Goal: Task Accomplishment & Management: Manage account settings

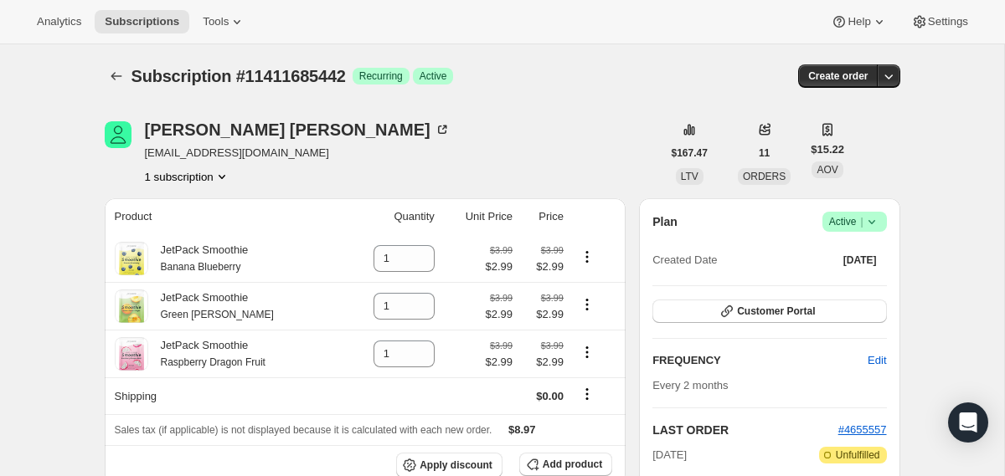
click at [859, 234] on div "Plan Success Active | Created Date [DATE]" at bounding box center [769, 242] width 234 height 60
click at [860, 218] on span "|" at bounding box center [861, 221] width 3 height 13
click at [854, 275] on span "Cancel subscription" at bounding box center [847, 283] width 95 height 17
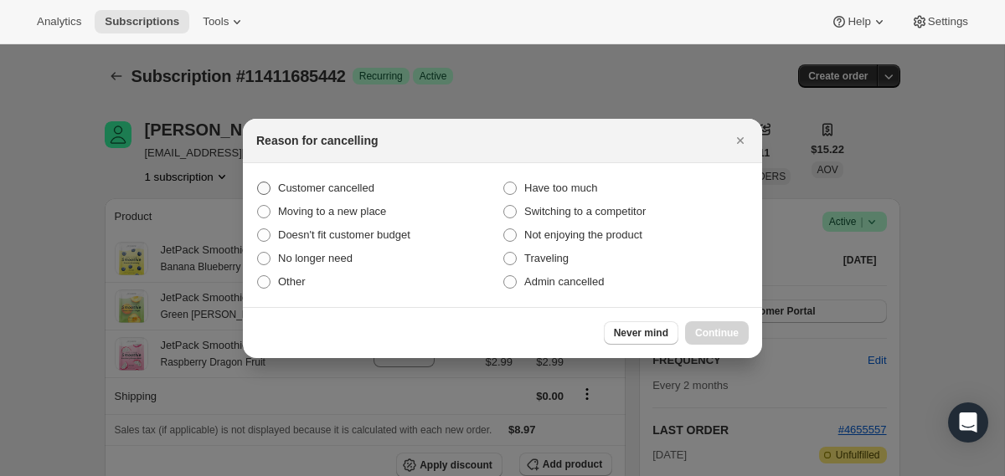
click at [356, 186] on span "Customer cancelled" at bounding box center [326, 188] width 96 height 13
click at [258, 183] on input "Customer cancelled" at bounding box center [257, 182] width 1 height 1
radio input "true"
click at [718, 335] on span "Continue" at bounding box center [717, 333] width 44 height 13
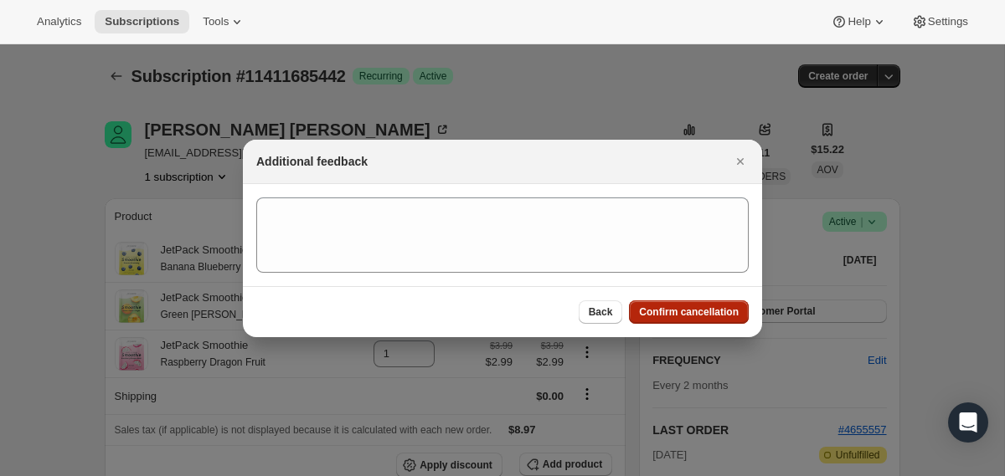
click at [683, 311] on span "Confirm cancellation" at bounding box center [689, 312] width 100 height 13
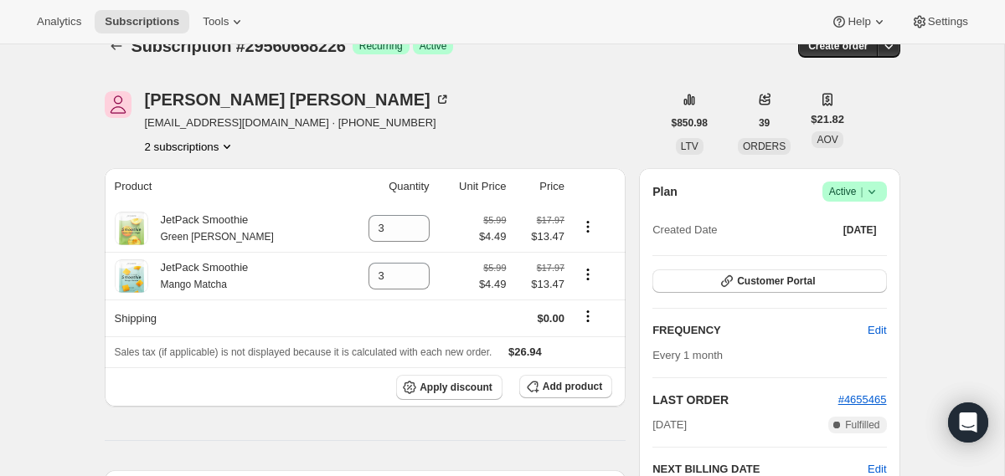
scroll to position [36, 0]
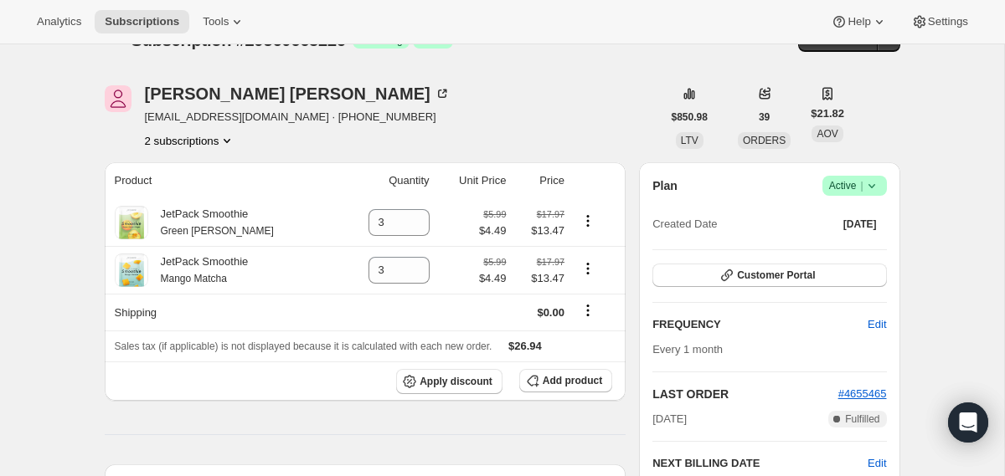
click at [852, 182] on span "Active |" at bounding box center [854, 186] width 51 height 17
click at [843, 224] on span "Pause subscription" at bounding box center [846, 219] width 92 height 13
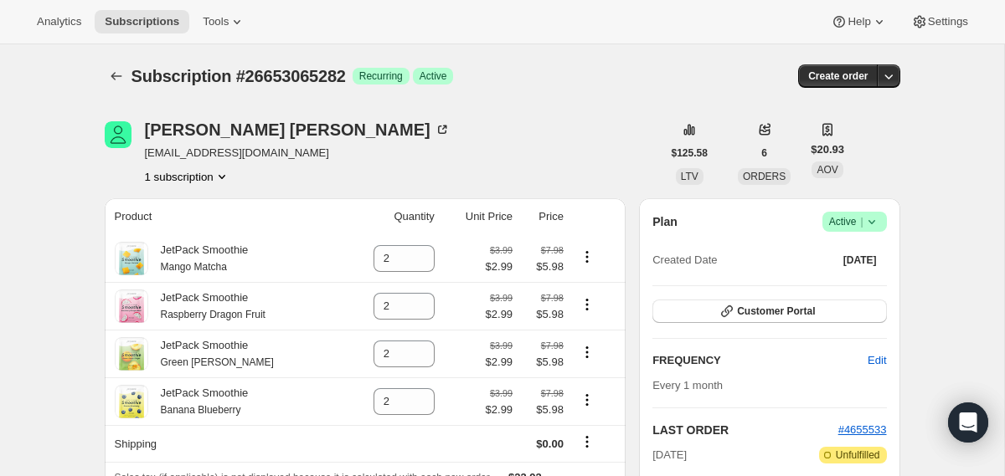
click at [860, 227] on span "|" at bounding box center [861, 221] width 3 height 13
click at [847, 261] on span "Pause subscription" at bounding box center [847, 255] width 95 height 17
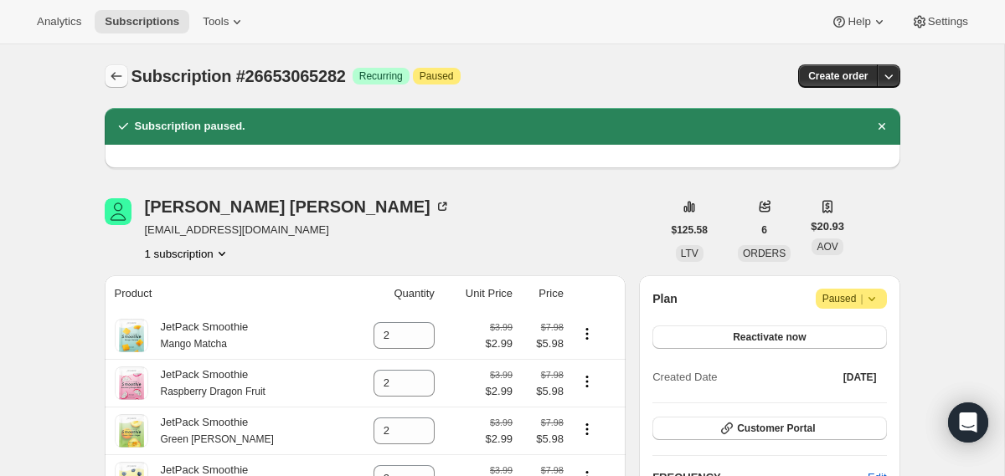
click at [115, 84] on icon "Subscriptions" at bounding box center [116, 76] width 17 height 17
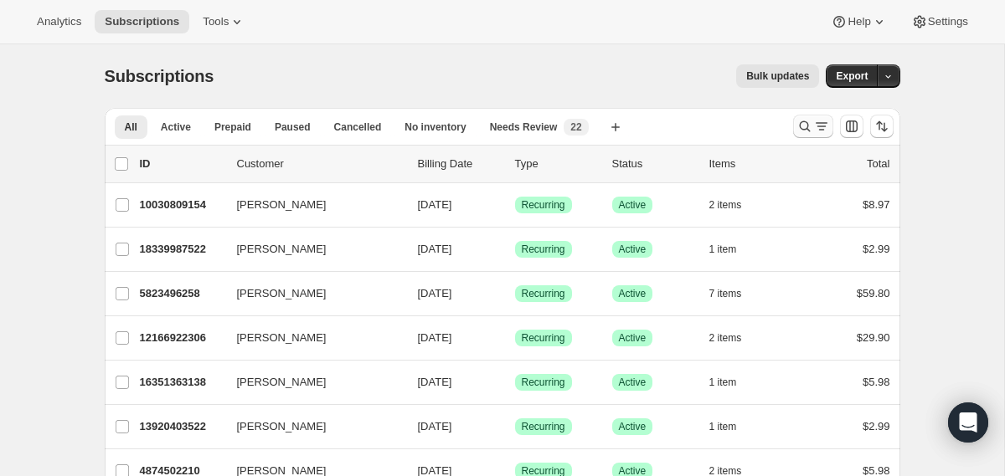
click at [802, 135] on button "Search and filter results" at bounding box center [813, 126] width 40 height 23
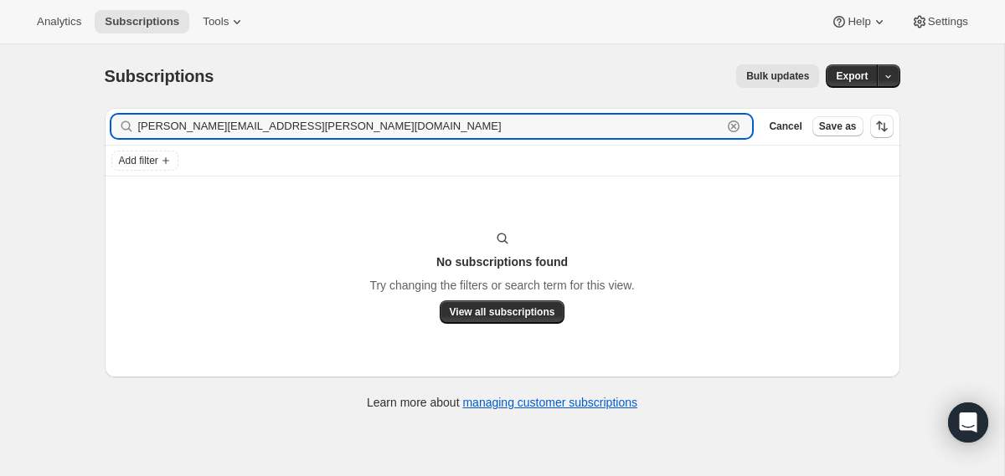
drag, startPoint x: 312, startPoint y: 137, endPoint x: 109, endPoint y: 106, distance: 205.9
click at [109, 106] on div "Subscriptions. This page is ready Subscriptions Bulk updates More actions Bulk …" at bounding box center [503, 235] width 836 height 383
paste input "gmail"
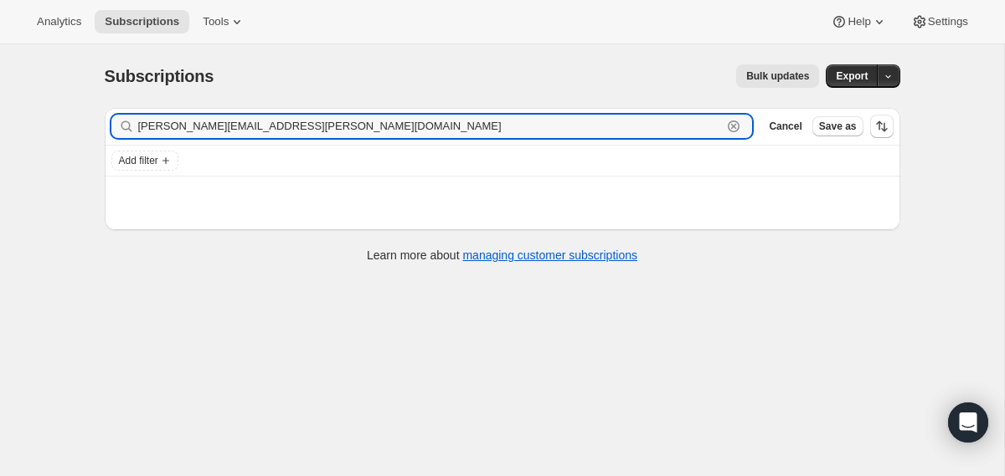
type input "lisa.latkowski@gmail.com"
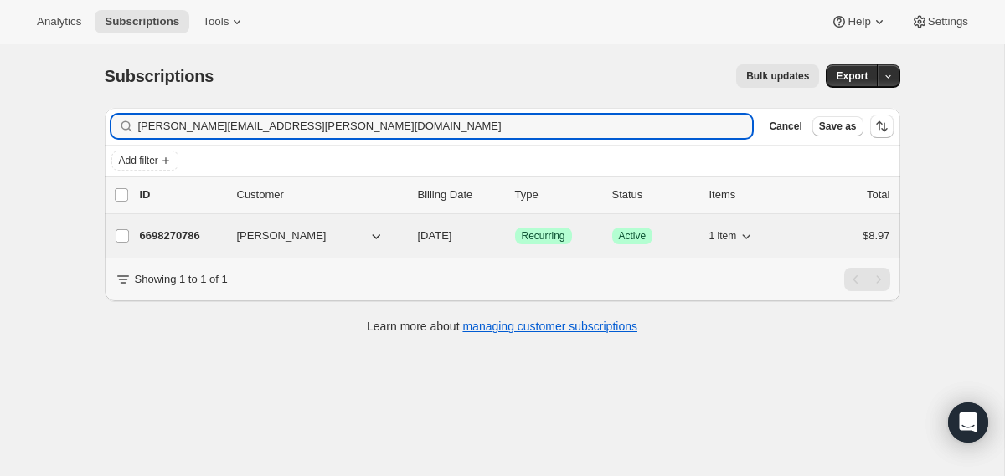
click at [162, 236] on p "6698270786" at bounding box center [182, 236] width 84 height 17
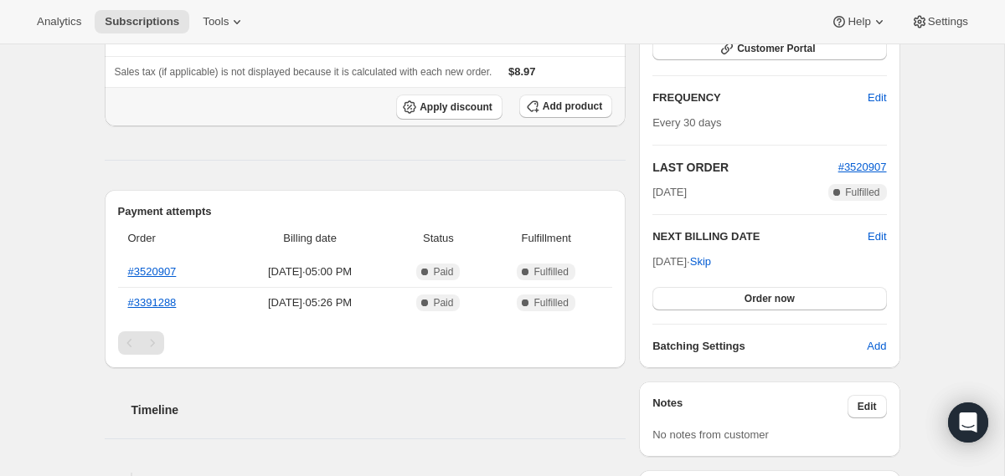
scroll to position [259, 0]
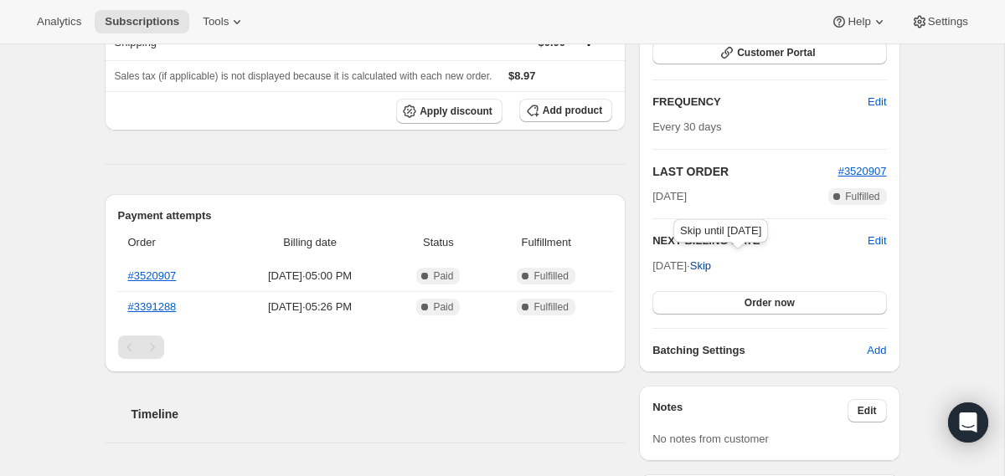
click at [711, 260] on span "Skip" at bounding box center [700, 266] width 21 height 17
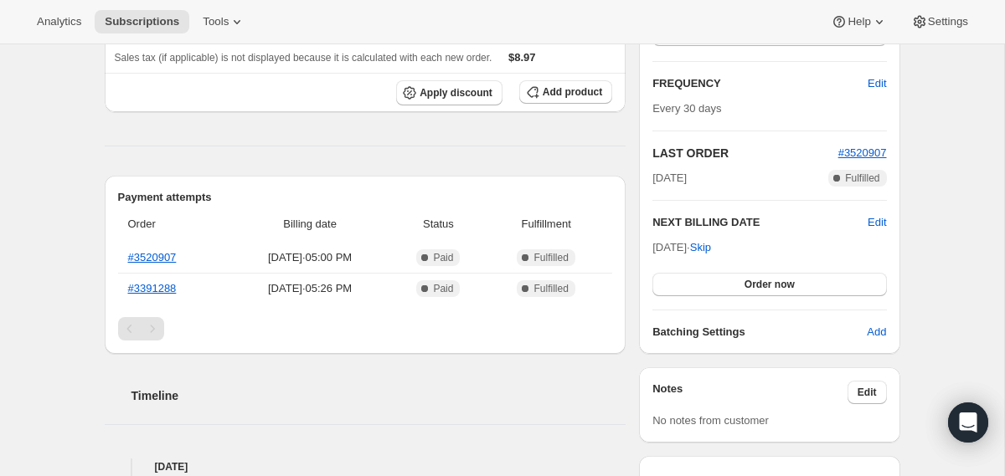
scroll to position [357, 0]
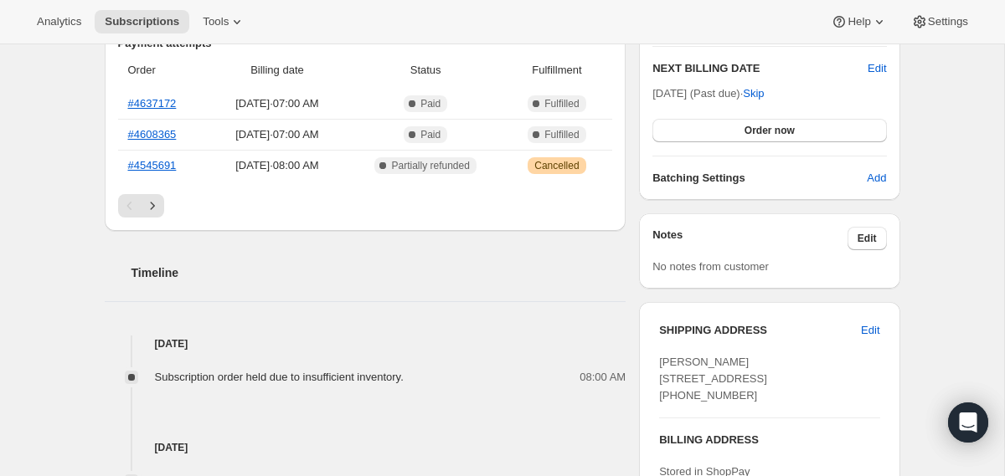
scroll to position [579, 0]
